Goal: Information Seeking & Learning: Learn about a topic

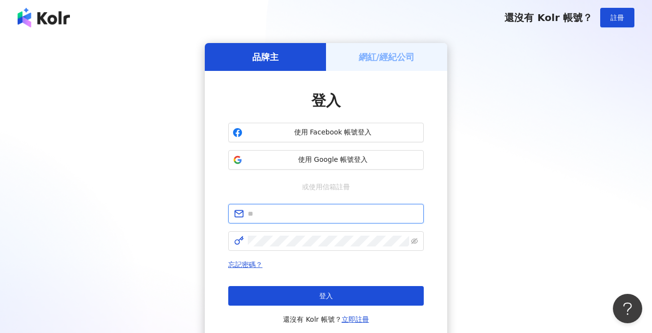
type input "**********"
click at [374, 51] on h5 "網紅/經紀公司" at bounding box center [386, 57] width 56 height 12
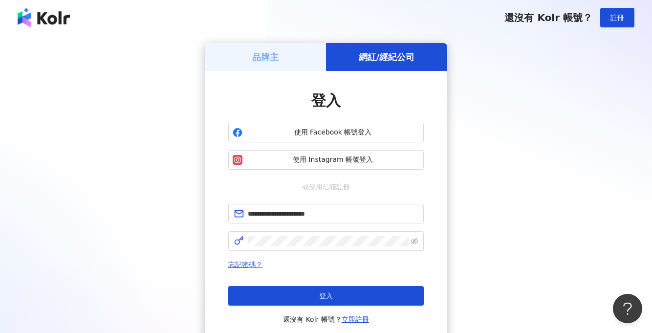
click at [298, 58] on div "品牌主" at bounding box center [265, 57] width 121 height 28
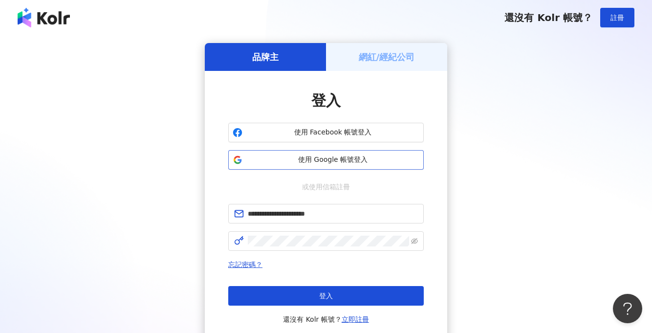
click at [306, 159] on span "使用 Google 帳號登入" at bounding box center [332, 160] width 173 height 10
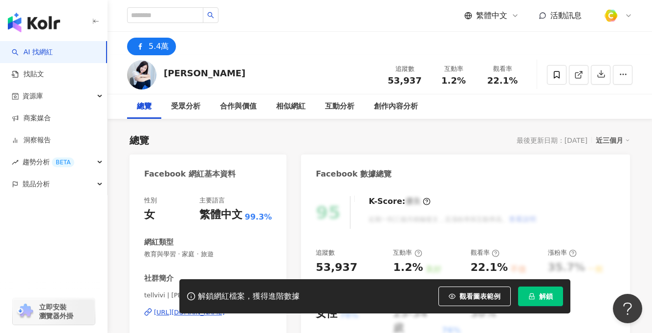
drag, startPoint x: 192, startPoint y: 75, endPoint x: 249, endPoint y: 36, distance: 68.7
click at [196, 76] on div "[PERSON_NAME] 追蹤數 53,937 互動率 1.2% 觀看率 22.1%" at bounding box center [379, 74] width 544 height 39
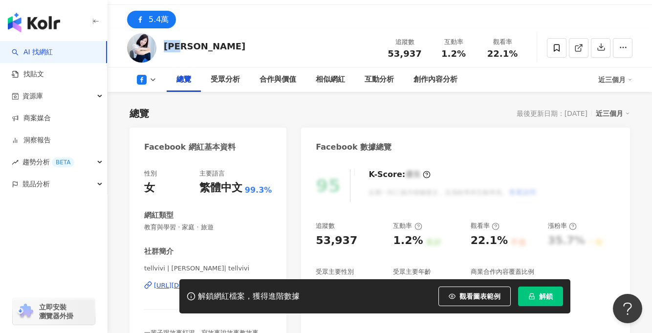
scroll to position [164, 0]
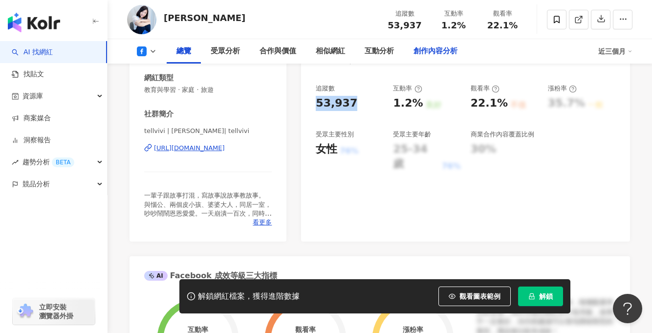
drag, startPoint x: 364, startPoint y: 101, endPoint x: 414, endPoint y: 47, distance: 73.2
click at [307, 100] on div "95 K-Score : 優良 近期一到三個月積極發文，且漲粉率與互動率高。 查看說明 追蹤數 53,937 互動率 1.2% 良好 觀看率 22.1% 不佳…" at bounding box center [465, 131] width 329 height 219
copy div "53,937"
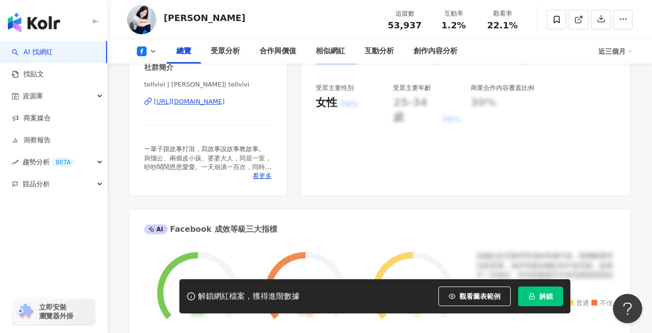
scroll to position [205, 0]
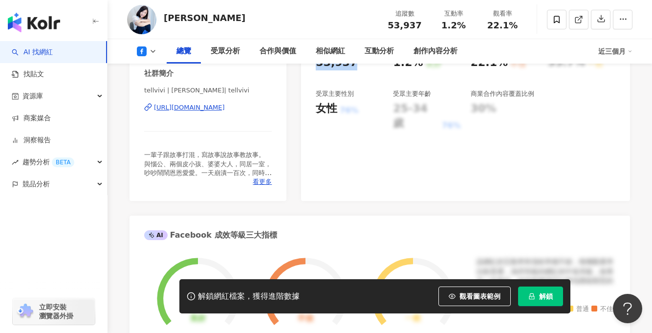
click at [214, 110] on div "[URL][DOMAIN_NAME]" at bounding box center [189, 107] width 71 height 9
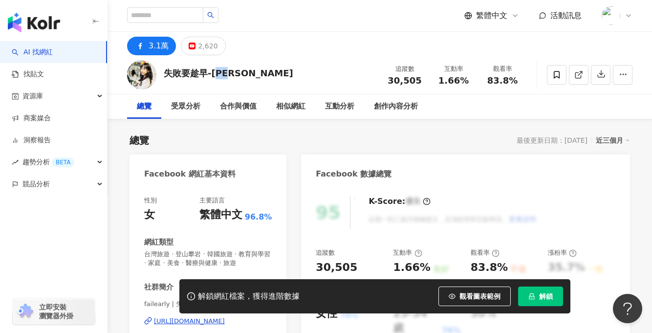
click at [214, 75] on div "失敗要趁早-張念慈 追蹤數 30,505 互動率 1.66% 觀看率 83.8%" at bounding box center [379, 74] width 544 height 39
drag, startPoint x: 252, startPoint y: 76, endPoint x: 211, endPoint y: 73, distance: 41.1
click at [211, 73] on div "失敗要趁早-張念慈 追蹤數 30,505 互動率 1.66% 觀看率 83.8%" at bounding box center [379, 74] width 544 height 39
copy div "張念慈"
drag, startPoint x: 315, startPoint y: 265, endPoint x: 353, endPoint y: 264, distance: 37.6
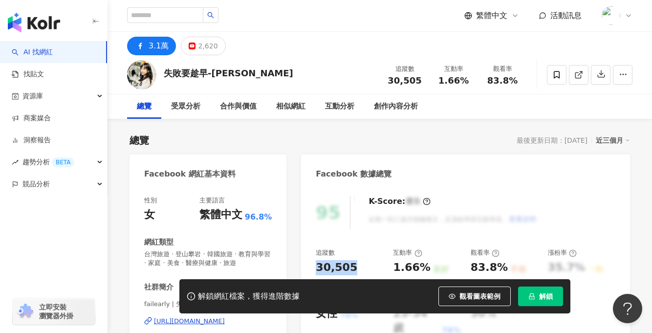
click at [353, 264] on div "95 K-Score : 優良 近期一到三個月積極發文，且漲粉率與互動率高。 查看說明 追蹤數 30,505 互動率 1.66% 良好 觀看率 83.8% 不…" at bounding box center [465, 300] width 329 height 228
copy div "30,505"
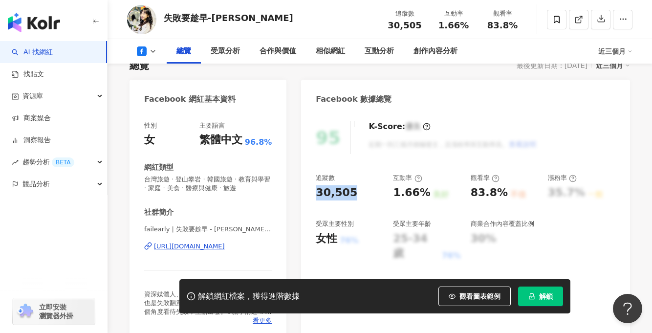
scroll to position [132, 0]
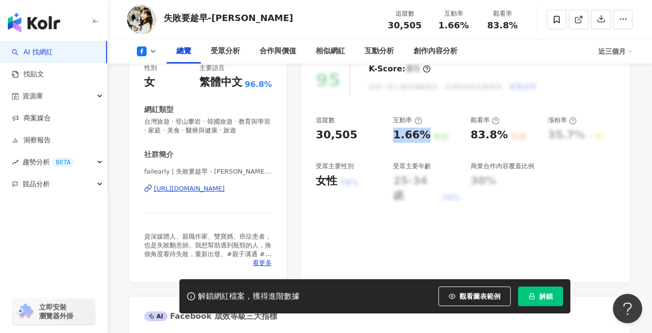
drag, startPoint x: 393, startPoint y: 129, endPoint x: 422, endPoint y: 134, distance: 29.2
click at [422, 134] on div "1.66%" at bounding box center [411, 134] width 37 height 15
copy div "1.66%"
drag, startPoint x: 466, startPoint y: 132, endPoint x: 498, endPoint y: 137, distance: 32.0
click at [498, 137] on div "追蹤數 30,505 互動率 1.66% 良好 觀看率 83.8% 不佳 漲粉率 35.7% 一般 受眾主要性別 女性 76% 受眾主要年齡 25-34 歲 …" at bounding box center [464, 159] width 299 height 87
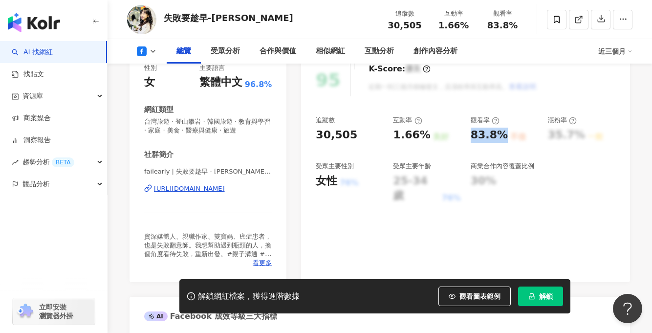
copy div "83.8%"
click at [222, 188] on div "https://www.facebook.com/102181404622821" at bounding box center [189, 188] width 71 height 9
